Goal: Task Accomplishment & Management: Manage account settings

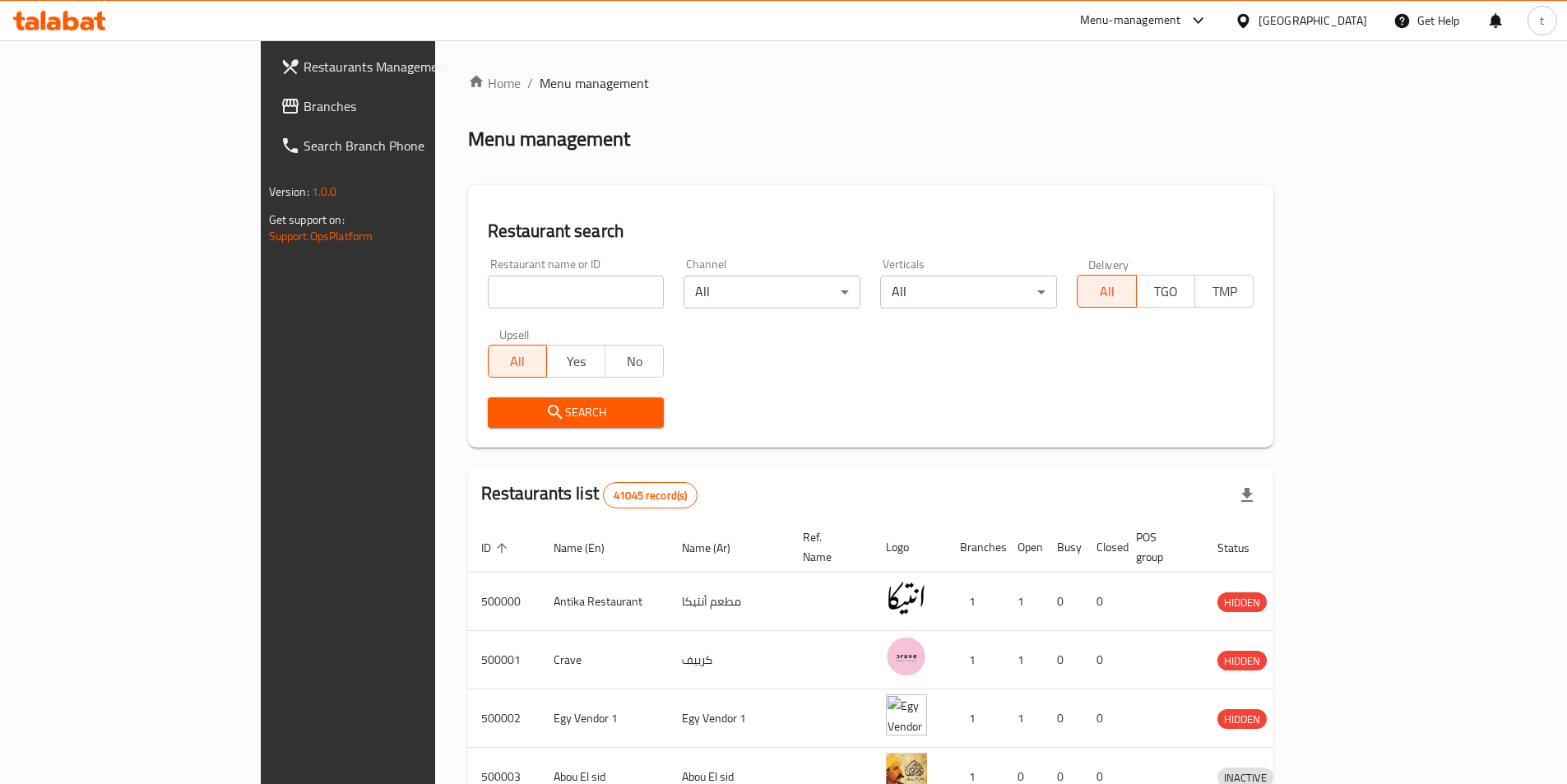
click at [1345, 23] on div "[GEOGRAPHIC_DATA]" at bounding box center [1313, 21] width 109 height 18
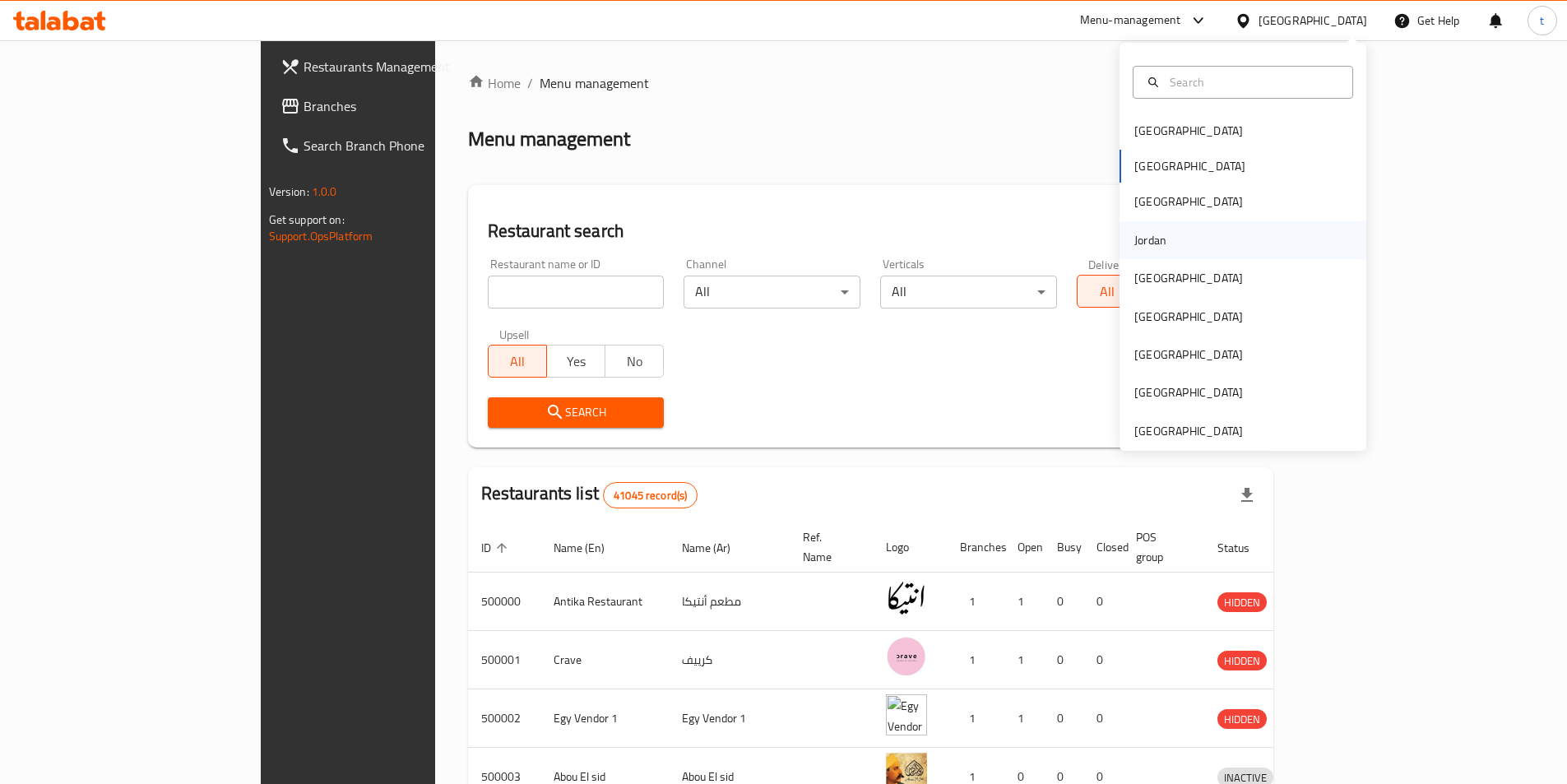
click at [1135, 234] on div "Jordan" at bounding box center [1150, 240] width 32 height 18
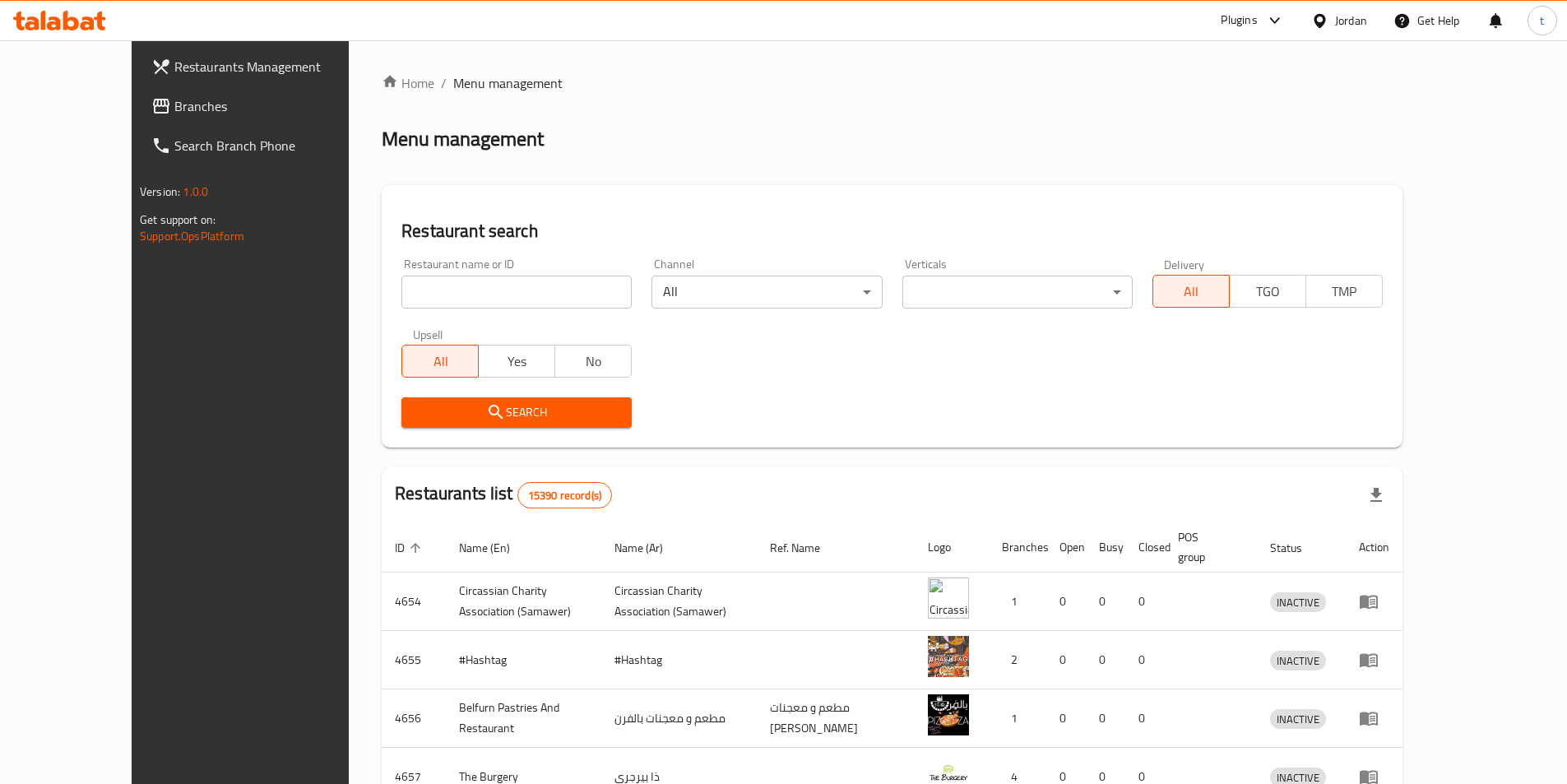
click at [175, 100] on span "Branches" at bounding box center [277, 106] width 206 height 20
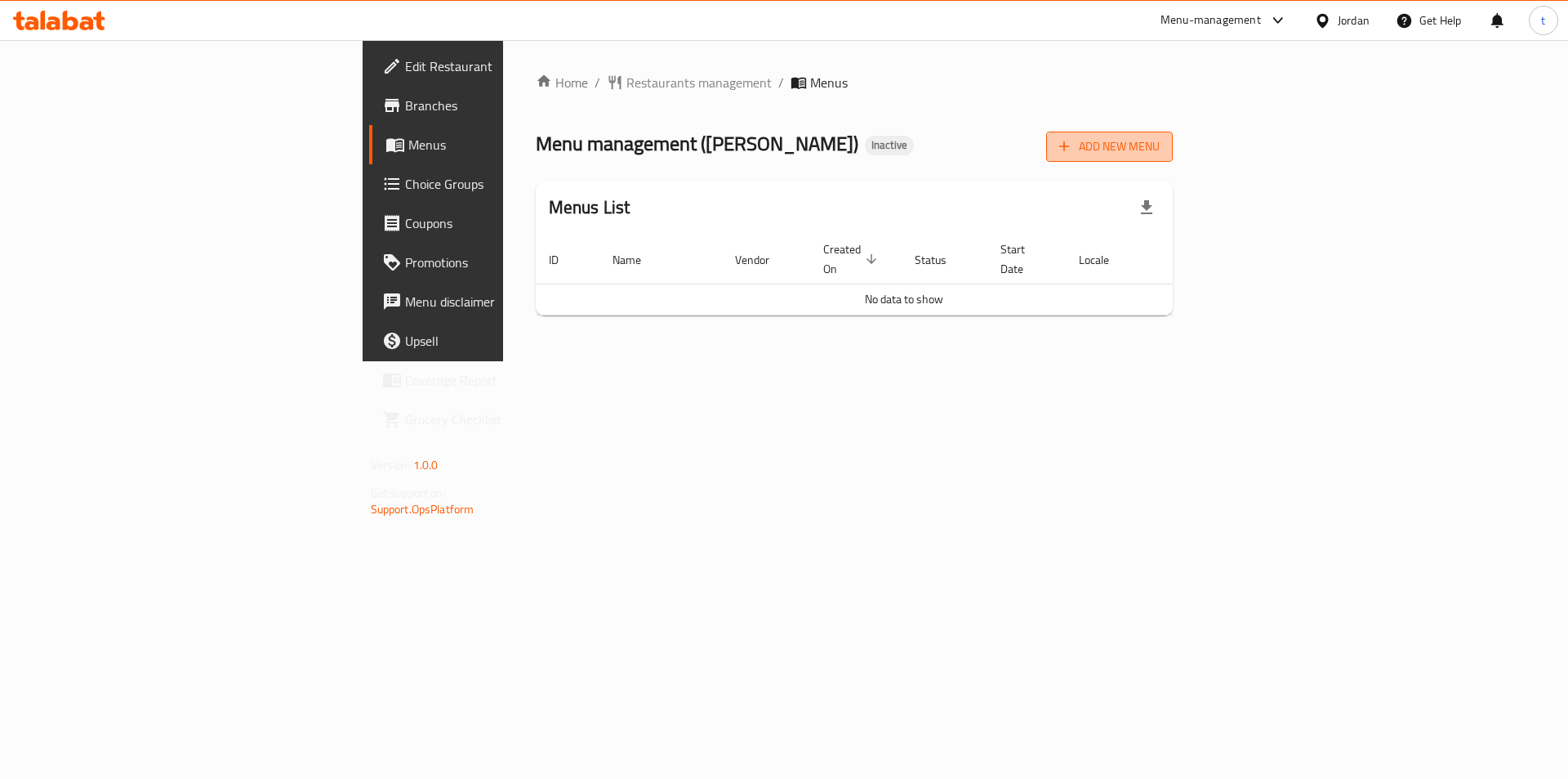
click at [1172, 159] on button "Add New Menu" at bounding box center [1109, 147] width 127 height 31
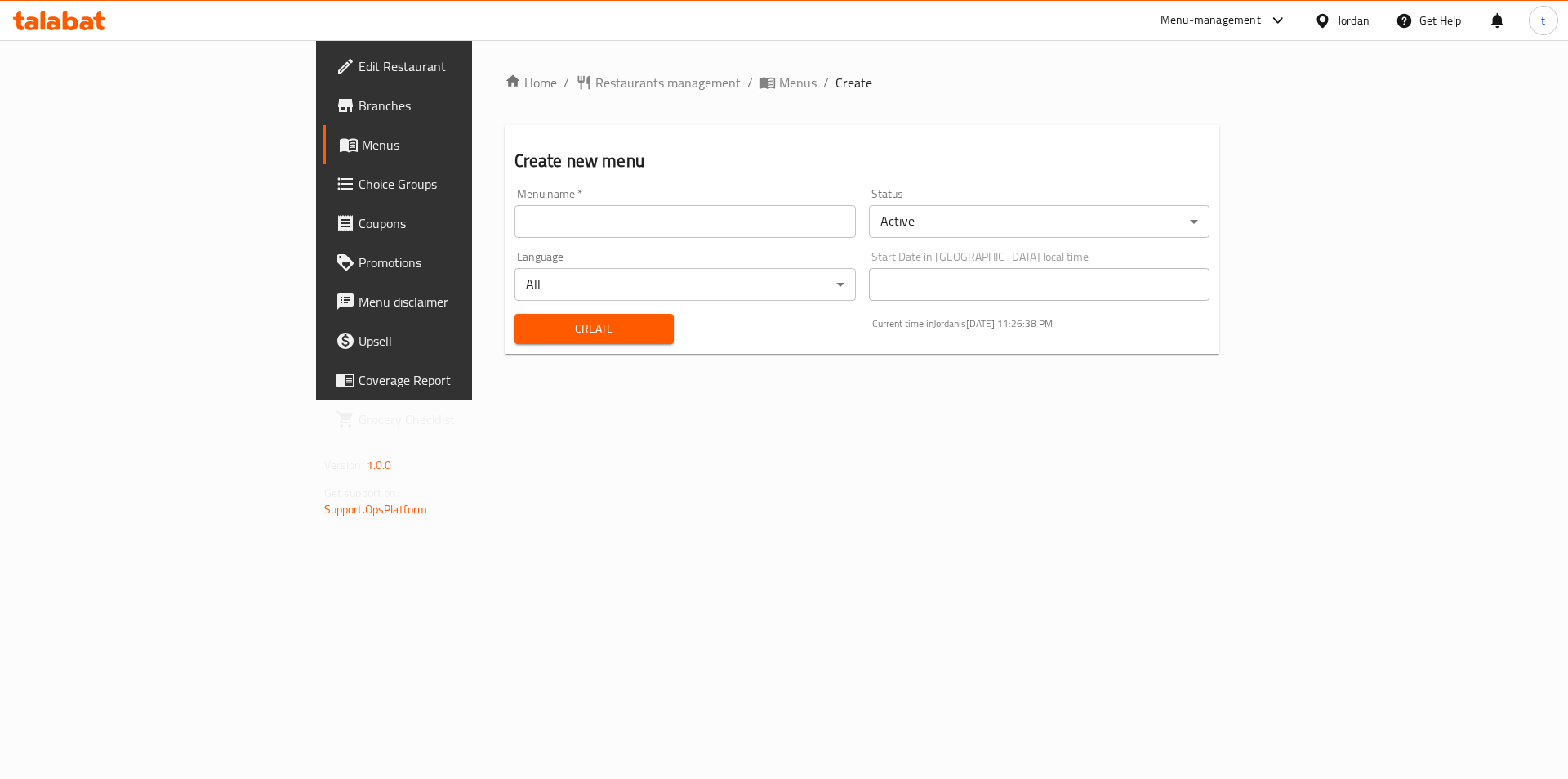
click at [676, 219] on input "text" at bounding box center [685, 221] width 342 height 32
type input "10/9/2025"
click at [528, 333] on span "Create" at bounding box center [594, 328] width 133 height 21
click at [361, 148] on span "Menus" at bounding box center [463, 145] width 203 height 20
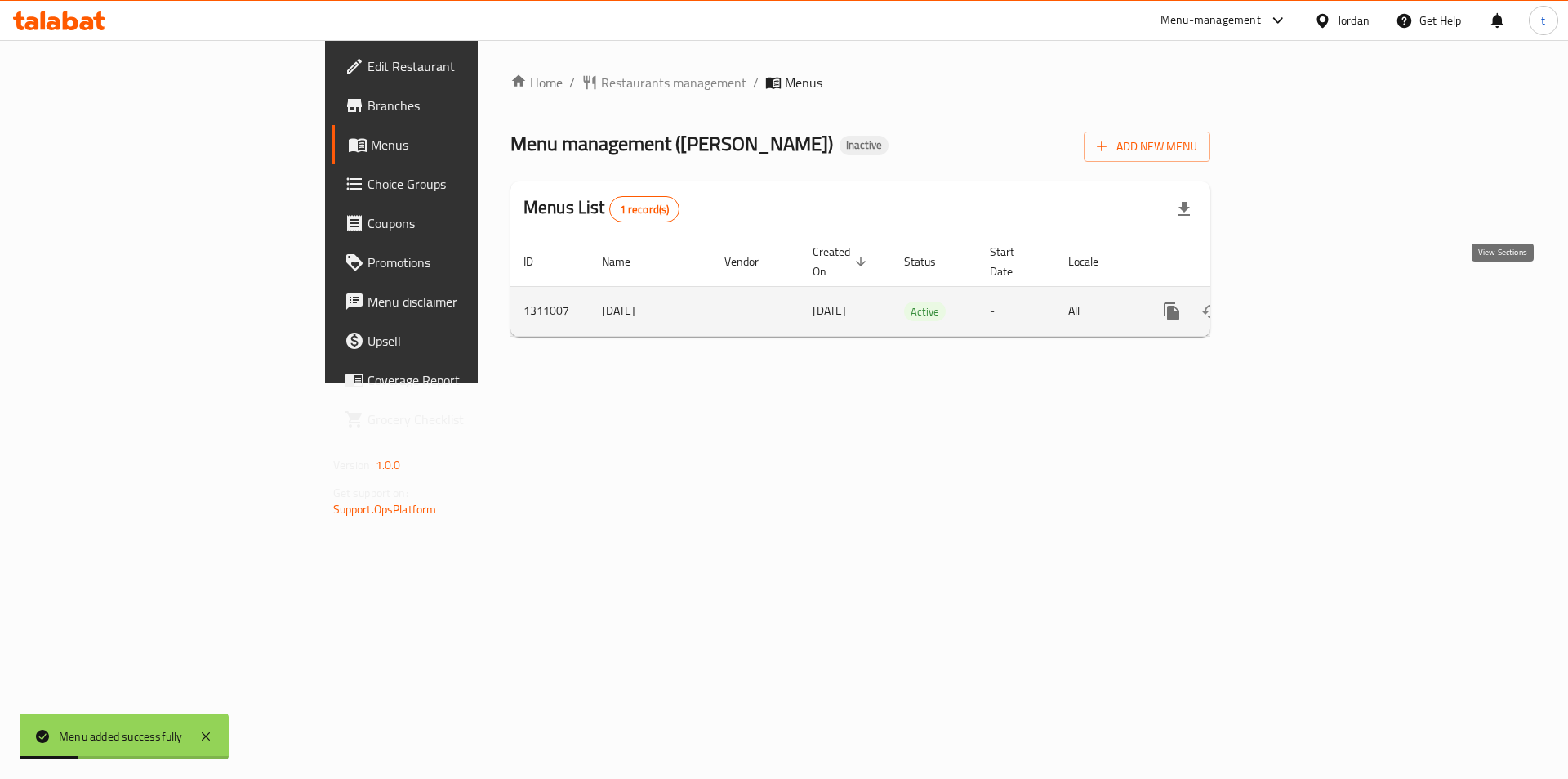
click at [1299, 301] on icon "enhanced table" at bounding box center [1289, 311] width 20 height 20
